Goal: Information Seeking & Learning: Learn about a topic

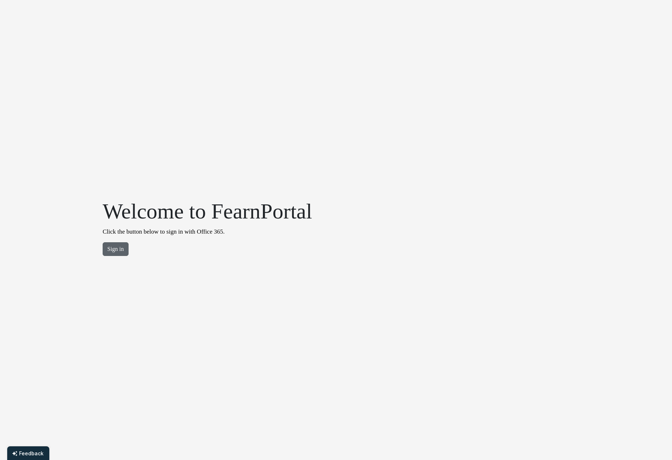
click at [119, 251] on button "Sign in" at bounding box center [116, 249] width 26 height 14
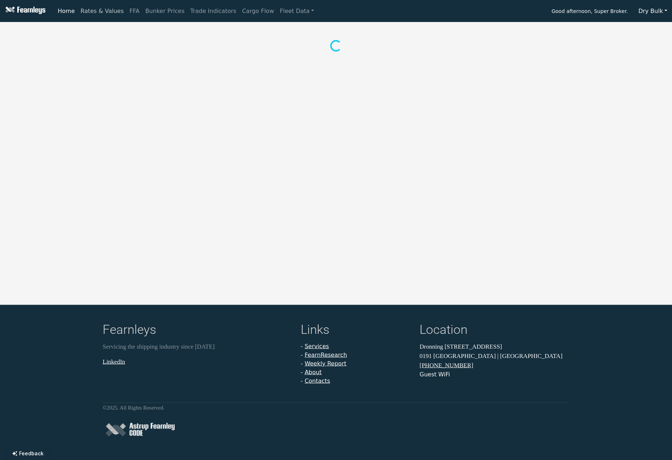
click at [97, 12] on link "Rates & Values" at bounding box center [102, 11] width 49 height 14
click at [172, 35] on button "Supramax/Ultramax" at bounding box center [192, 32] width 70 height 15
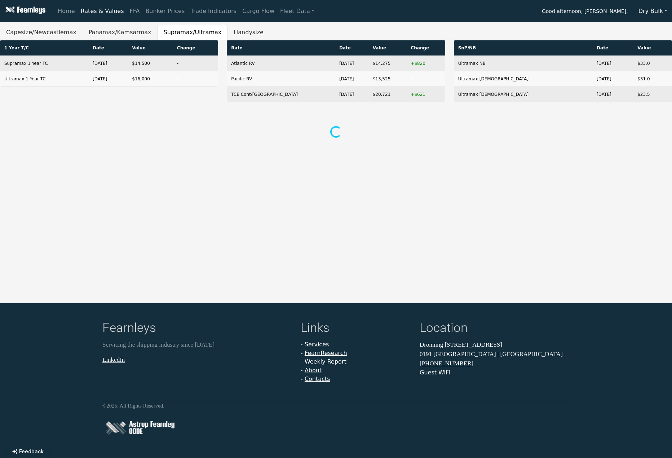
click at [130, 134] on div at bounding box center [335, 132] width 663 height 13
click at [225, 145] on div "Home Rates & Values FFA Bunker Prices Trade Indicators Cargo Flow Fleet Data Go…" at bounding box center [336, 229] width 672 height 458
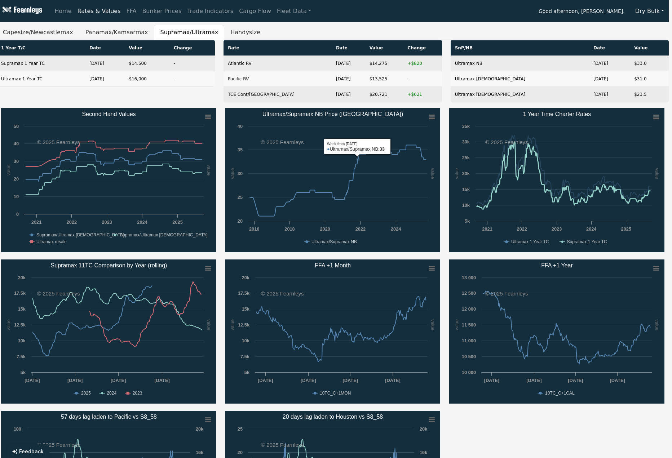
scroll to position [0, 4]
